Goal: Task Accomplishment & Management: Complete application form

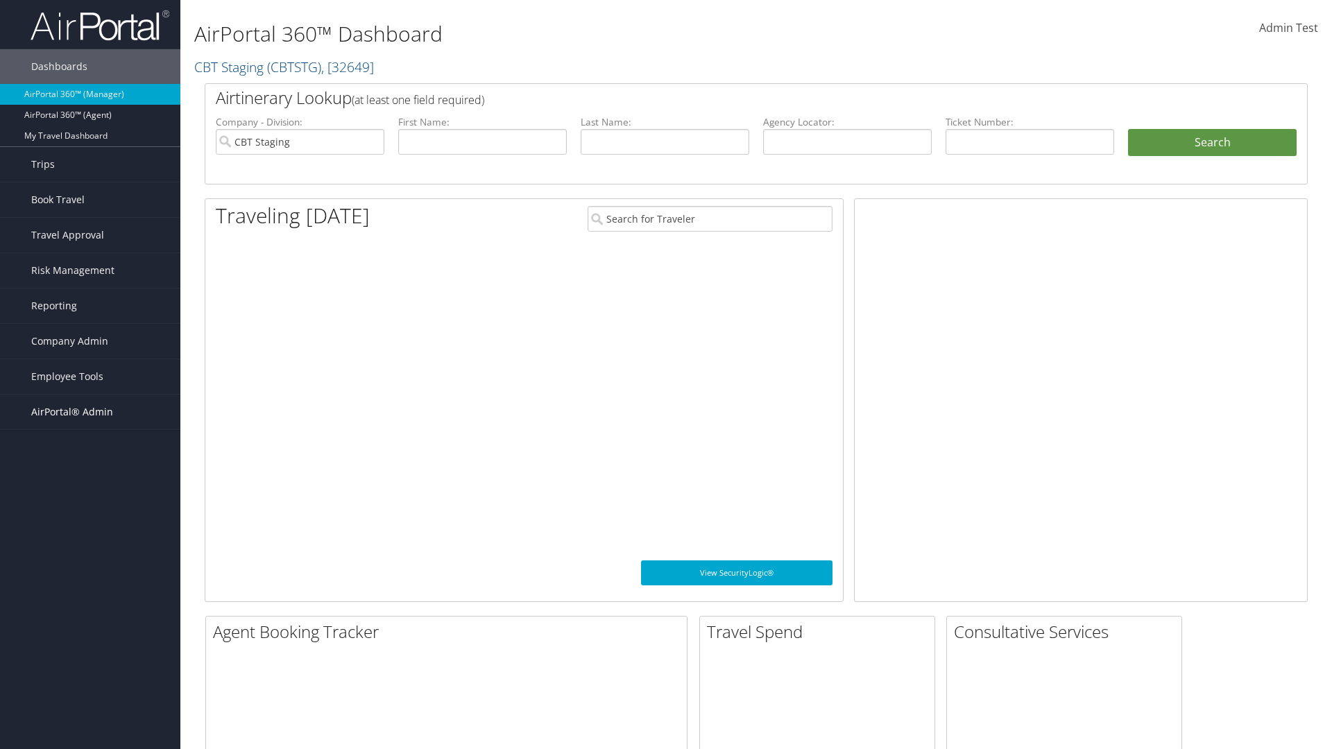
click at [90, 412] on span "AirPortal® Admin" at bounding box center [72, 412] width 82 height 35
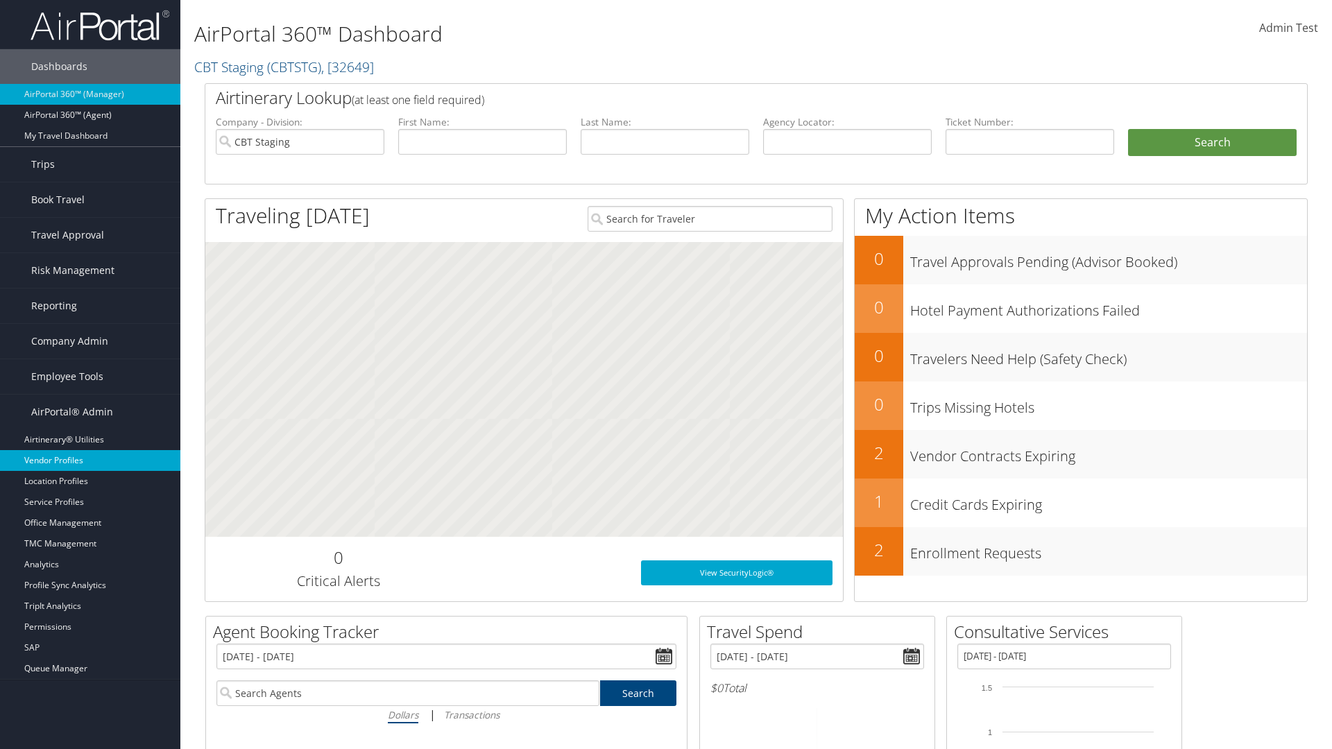
click at [90, 461] on link "Vendor Profiles" at bounding box center [90, 460] width 180 height 21
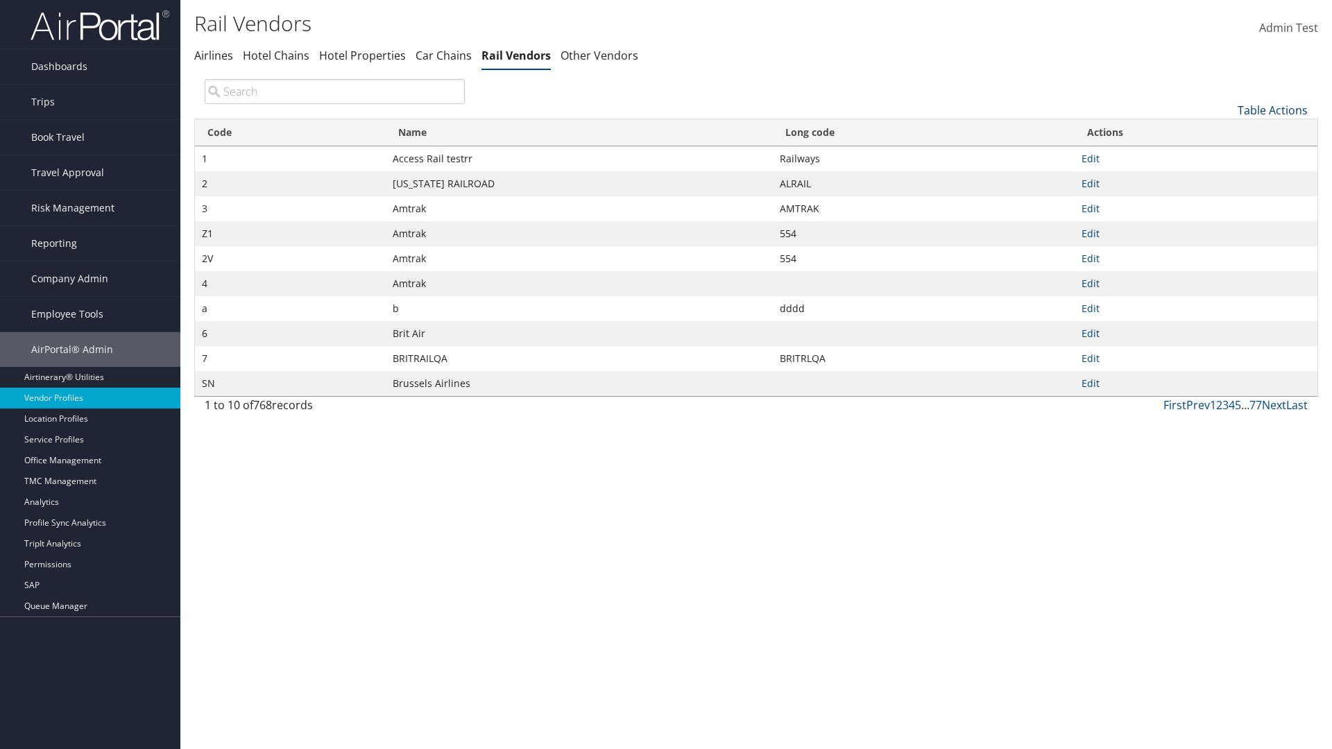
click at [1272, 110] on link "Table Actions" at bounding box center [1273, 110] width 70 height 15
click at [1226, 131] on link "New Record" at bounding box center [1226, 132] width 182 height 24
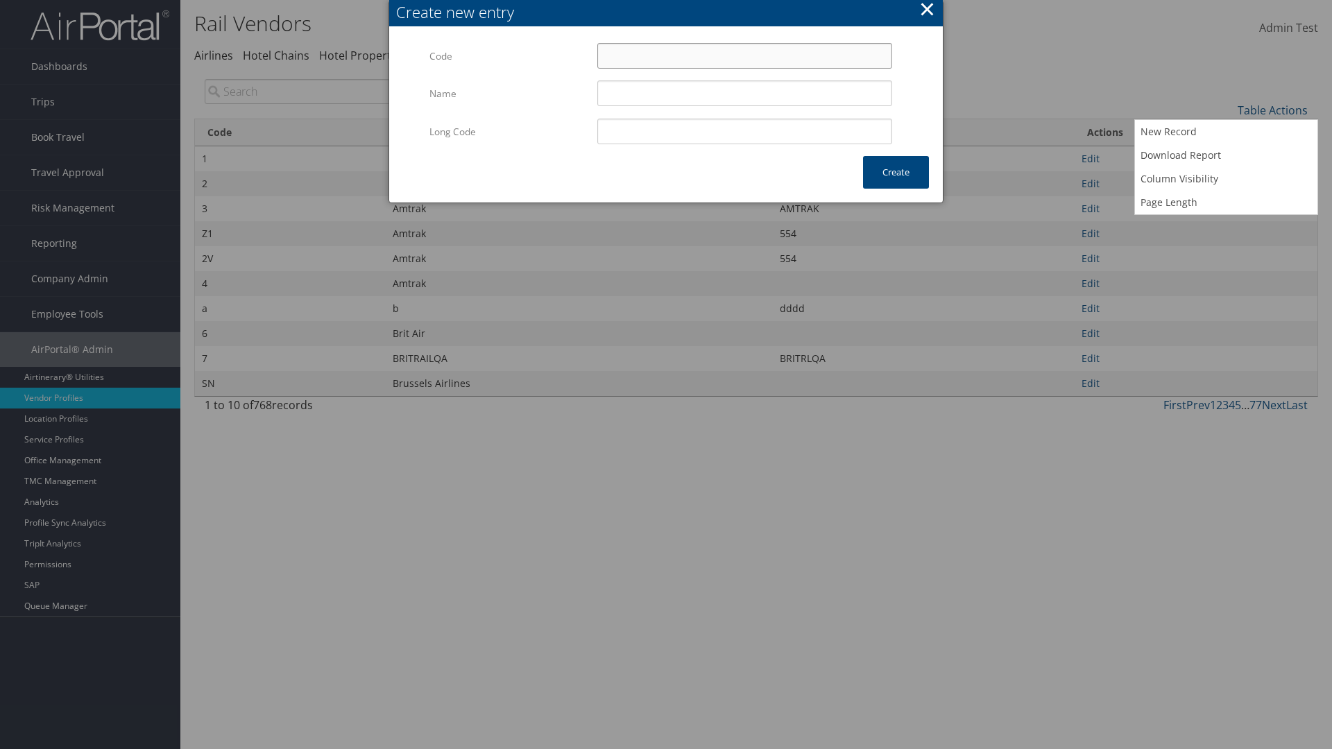
click at [744, 55] on input "Code" at bounding box center [744, 56] width 295 height 26
type input "/R"
type input "Uniways"
click at [744, 93] on input "Uniways" at bounding box center [744, 93] width 295 height 26
type input "/R"
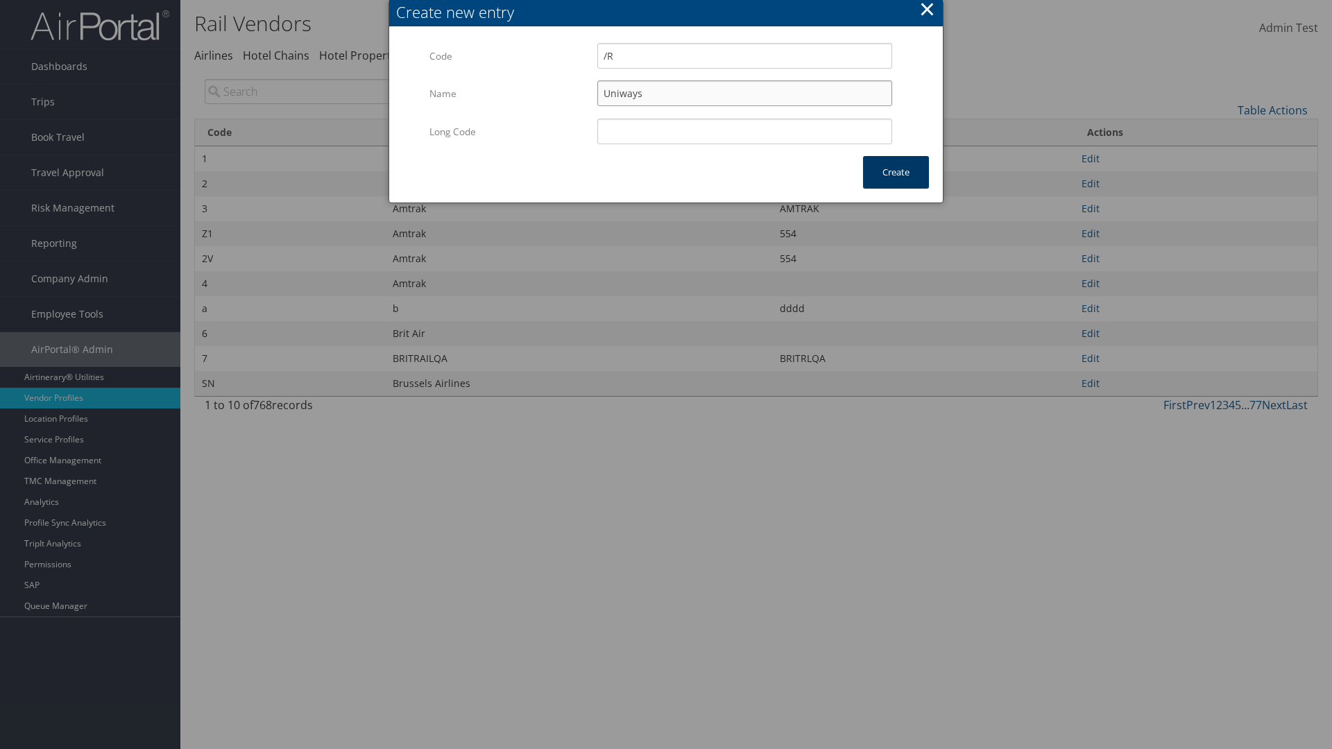
type input "Uniways"
click at [896, 172] on button "Create" at bounding box center [896, 172] width 66 height 33
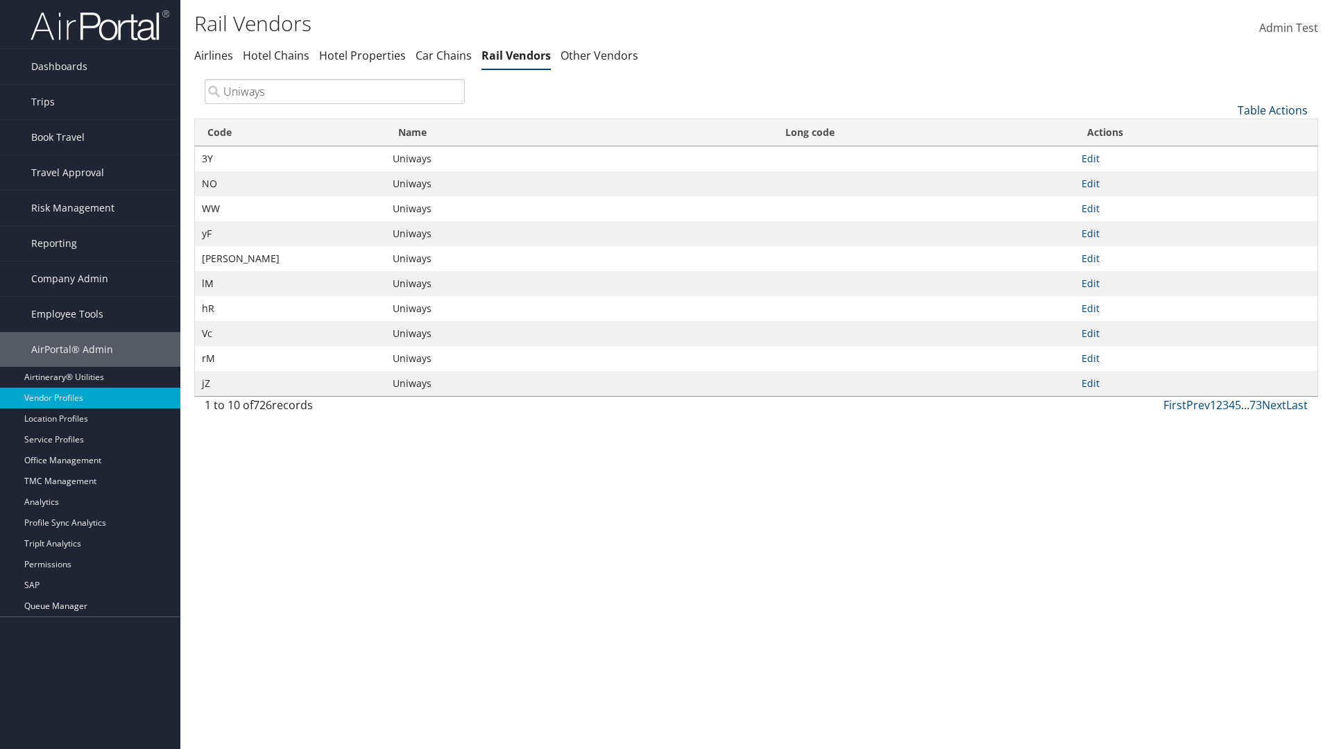
type input "Uniways"
click at [1272, 110] on link "Table Actions" at bounding box center [1273, 110] width 70 height 15
click at [1226, 132] on link "Code" at bounding box center [1226, 133] width 182 height 24
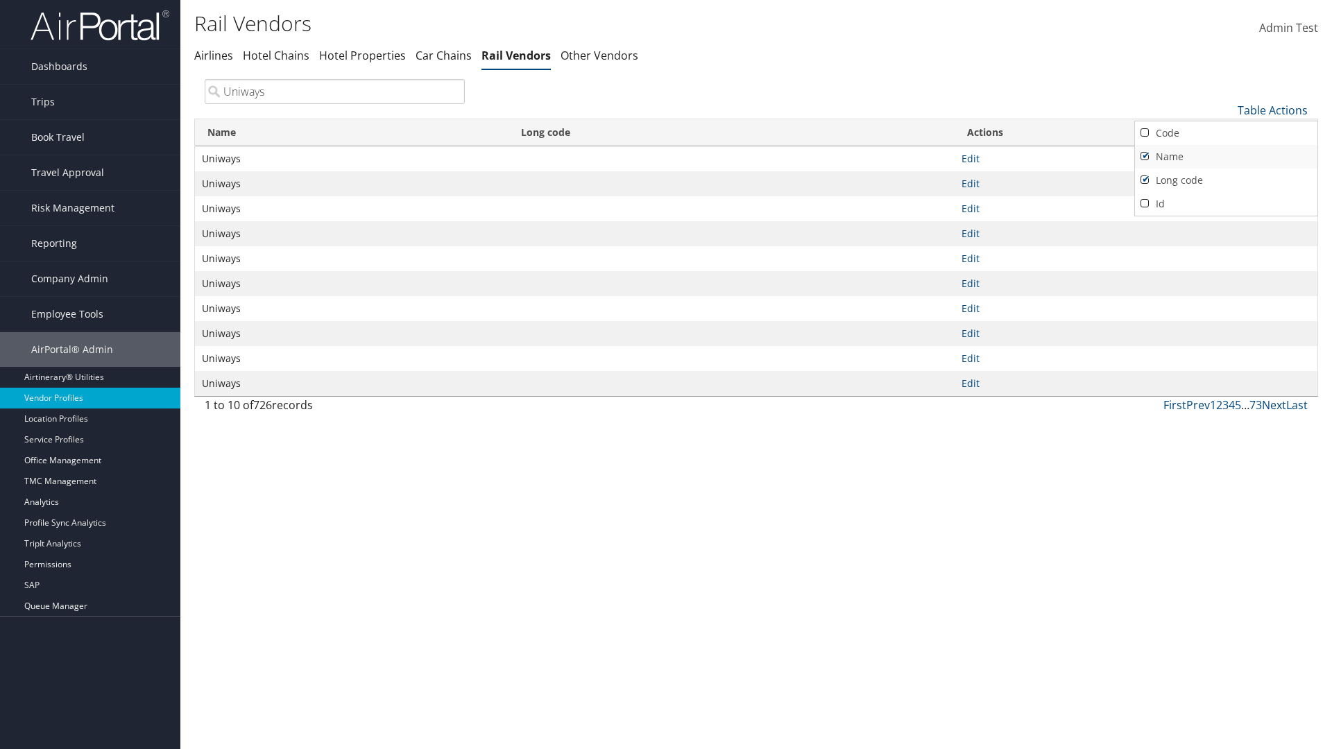
click at [1226, 156] on link "Name" at bounding box center [1226, 157] width 182 height 24
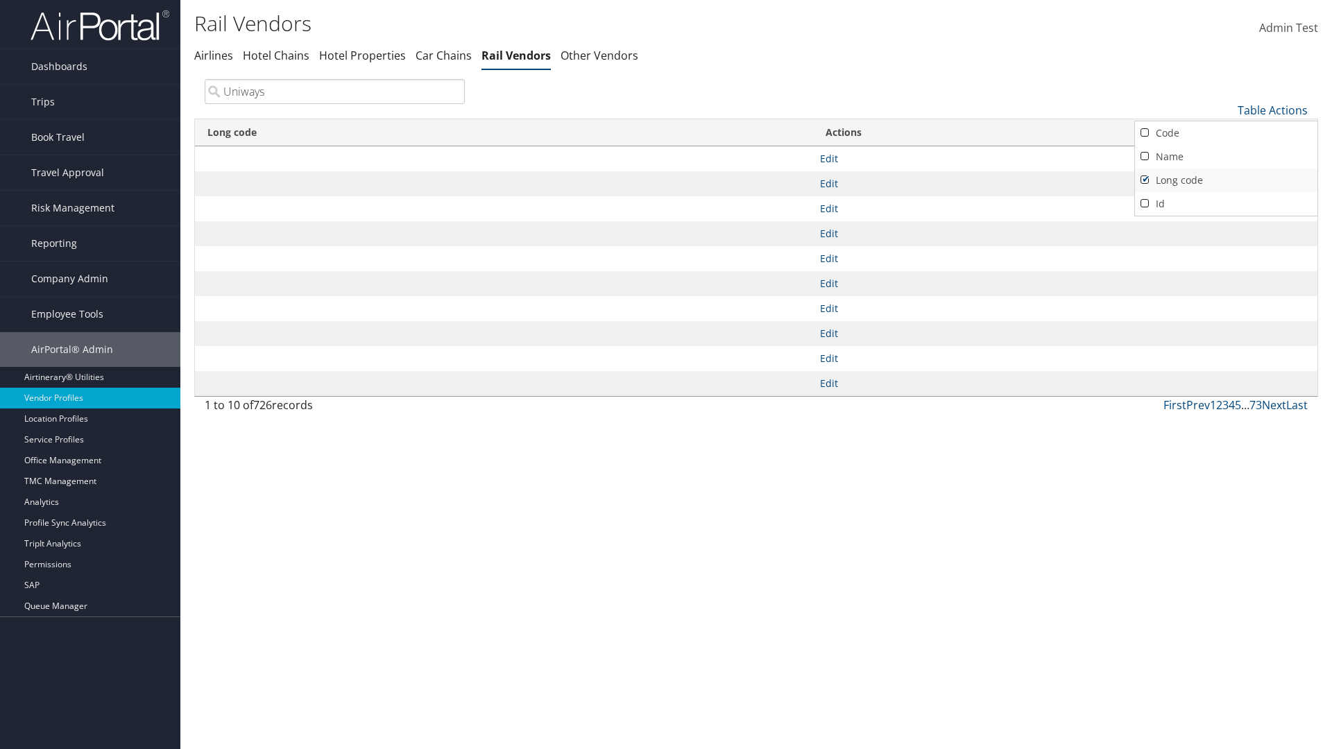
click at [1226, 180] on link "Long code" at bounding box center [1226, 181] width 182 height 24
click at [666, 375] on div at bounding box center [666, 374] width 1332 height 749
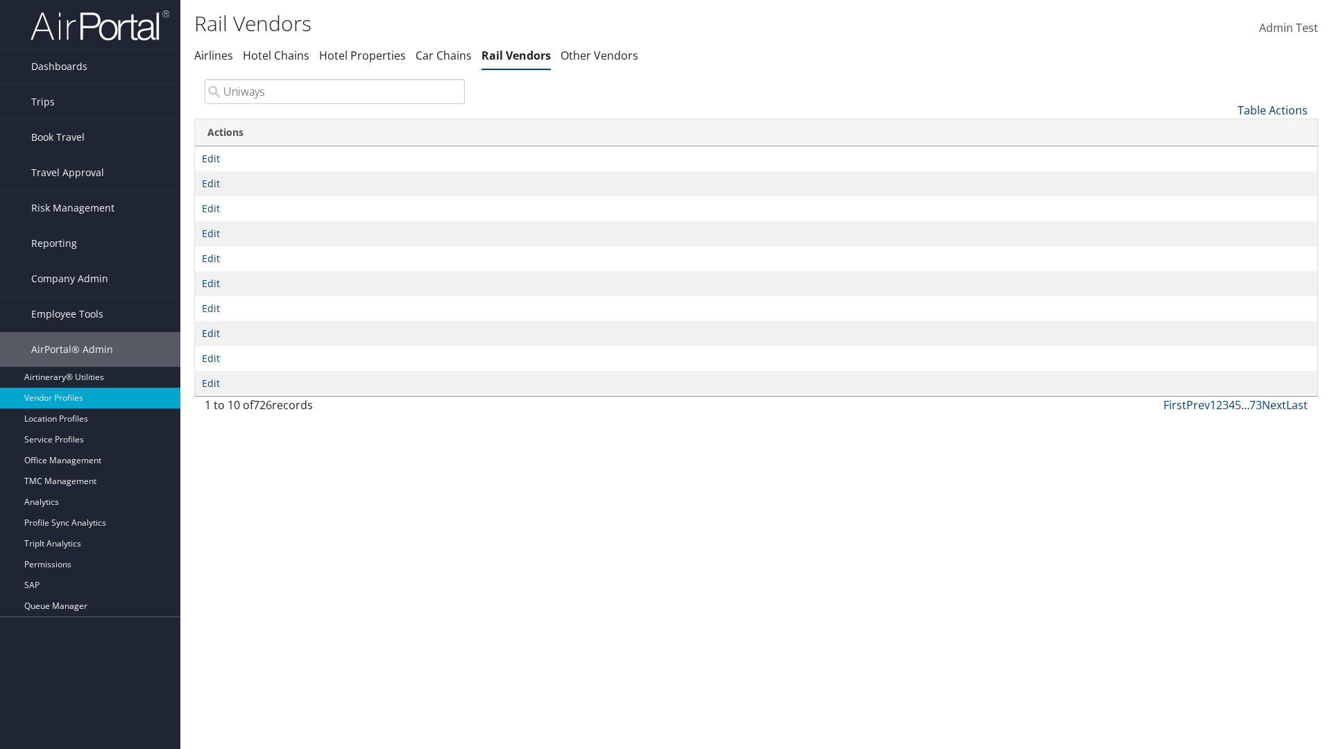
click at [1272, 110] on link "Table Actions" at bounding box center [1273, 110] width 70 height 15
click at [1226, 132] on link "Code" at bounding box center [1226, 133] width 182 height 24
click at [1226, 156] on link "Name" at bounding box center [1226, 157] width 182 height 24
click at [1226, 180] on link "Long code" at bounding box center [1226, 181] width 182 height 24
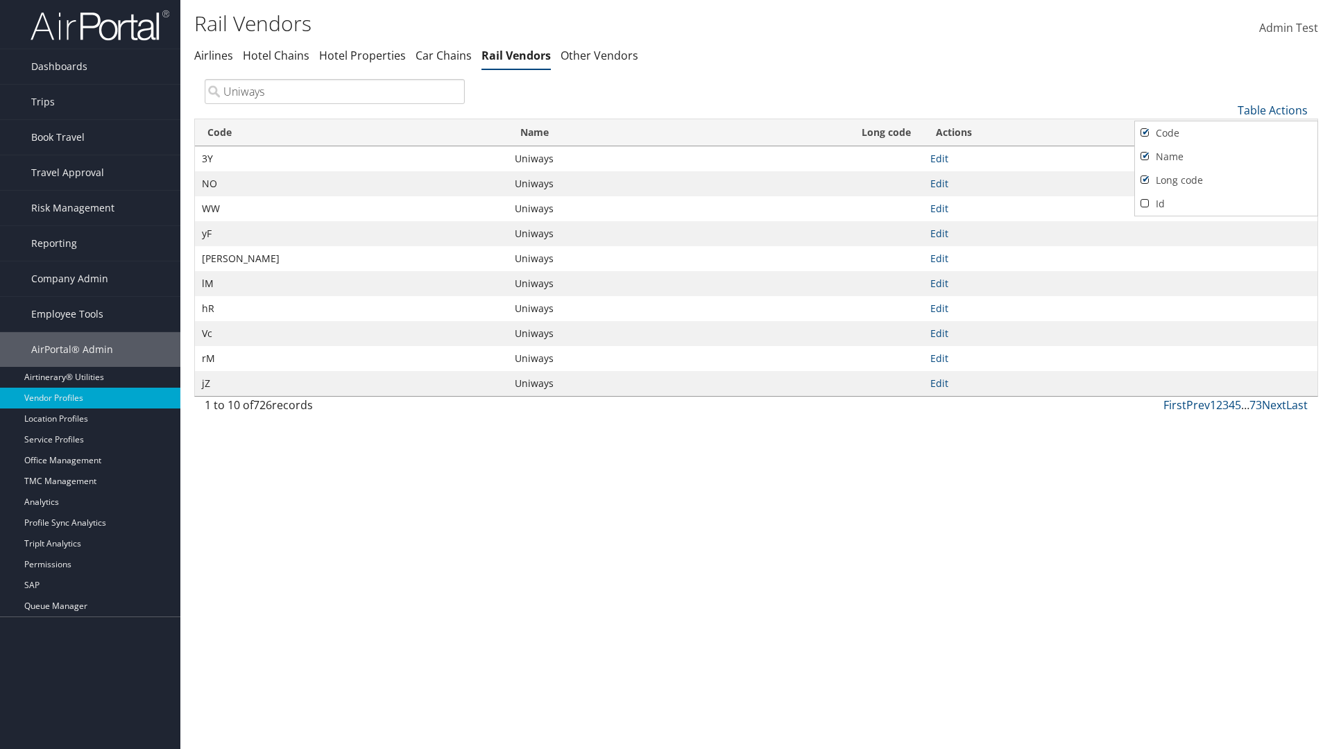
click at [666, 375] on div at bounding box center [666, 374] width 1332 height 749
